Goal: Task Accomplishment & Management: Manage account settings

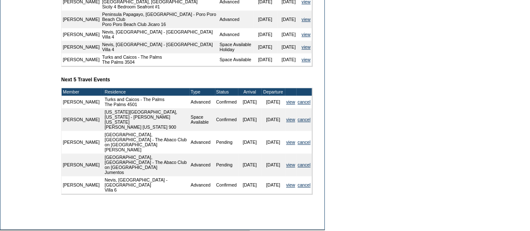
scroll to position [354, 0]
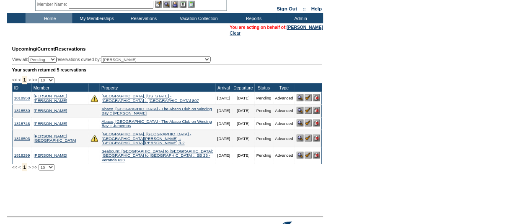
scroll to position [33, 0]
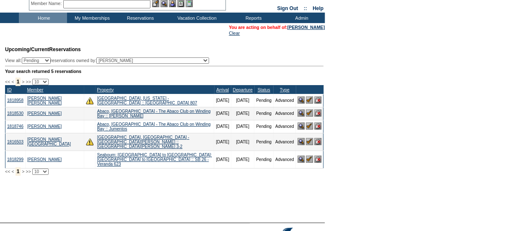
click at [309, 115] on img at bounding box center [309, 112] width 7 height 7
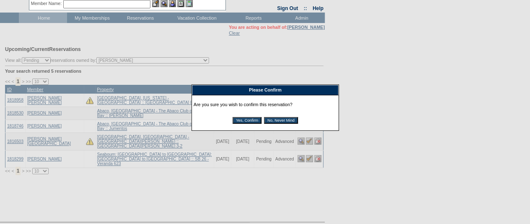
click at [252, 120] on input "Yes, Confirm" at bounding box center [246, 120] width 29 height 7
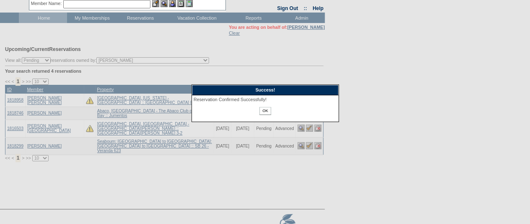
click at [261, 113] on input "OK" at bounding box center [264, 111] width 11 height 8
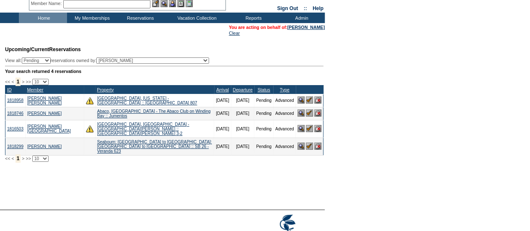
click at [308, 116] on img at bounding box center [309, 112] width 7 height 7
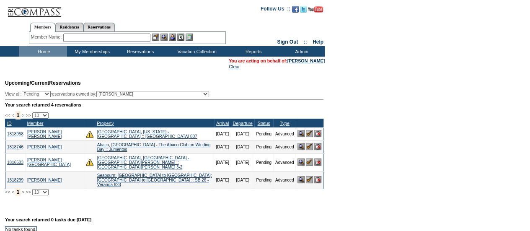
click at [308, 149] on img at bounding box center [309, 146] width 7 height 7
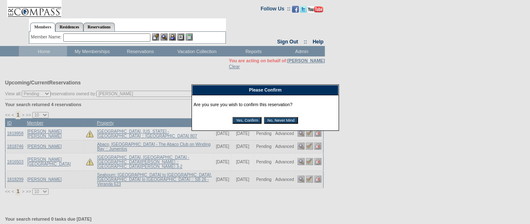
click at [238, 119] on input "Yes, Confirm" at bounding box center [246, 120] width 29 height 7
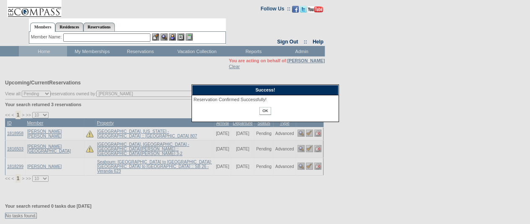
click at [268, 110] on input "OK" at bounding box center [264, 111] width 11 height 8
